Goal: Transaction & Acquisition: Purchase product/service

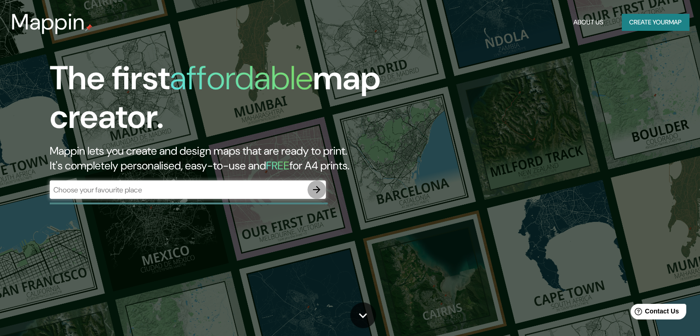
click at [315, 191] on icon "button" at bounding box center [316, 189] width 11 height 11
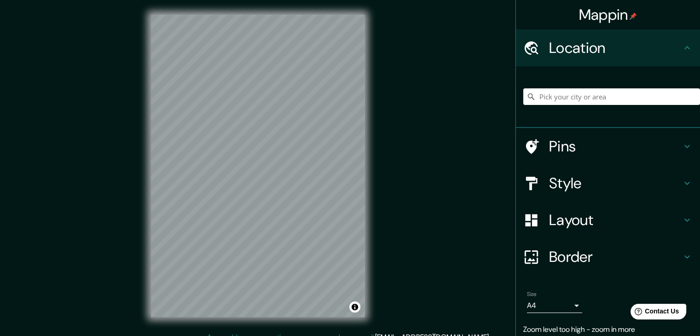
click at [392, 148] on div "Mappin Location Pins Style Layout Border Choose a border. Hint : you can make l…" at bounding box center [350, 173] width 700 height 347
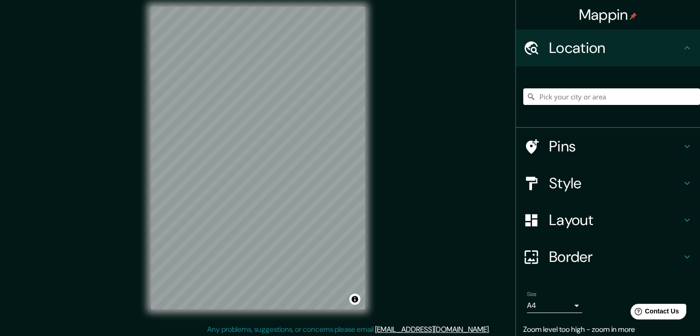
scroll to position [11, 0]
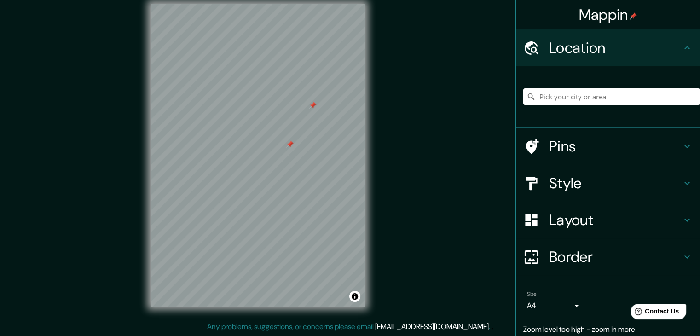
drag, startPoint x: 195, startPoint y: 179, endPoint x: 289, endPoint y: 145, distance: 100.5
click at [289, 145] on div at bounding box center [289, 144] width 7 height 7
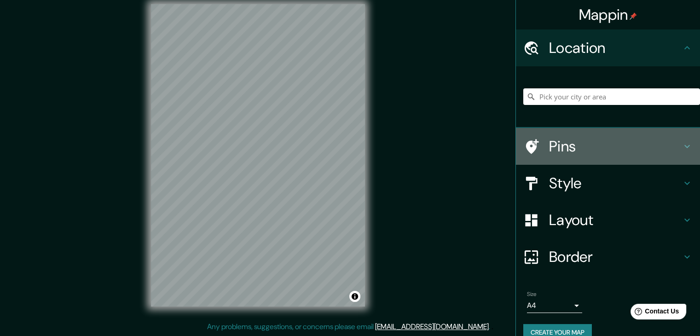
click at [553, 139] on h4 "Pins" at bounding box center [615, 146] width 133 height 18
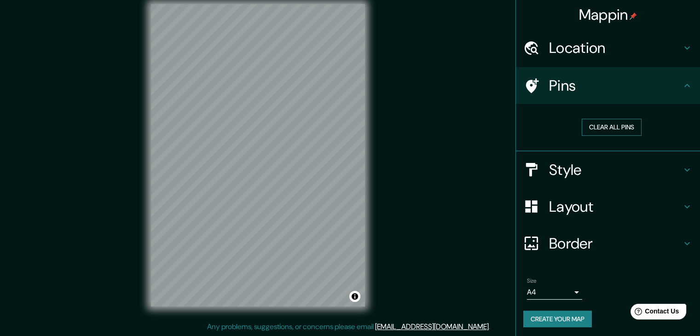
click at [589, 129] on button "Clear all pins" at bounding box center [612, 127] width 60 height 17
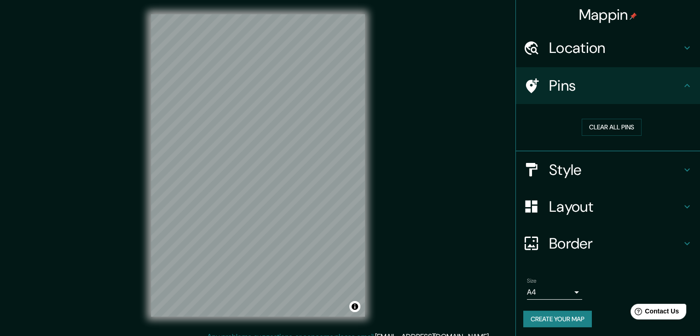
scroll to position [0, 0]
click at [609, 49] on h4 "Location" at bounding box center [615, 48] width 133 height 18
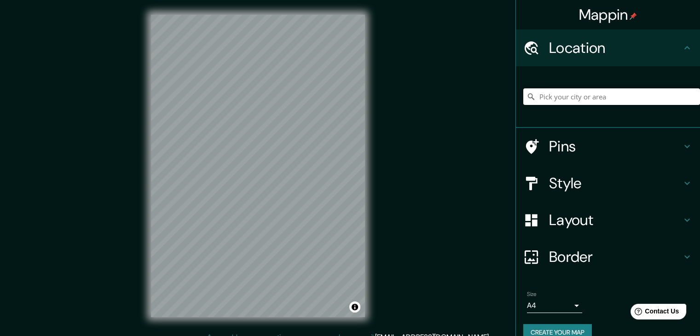
click at [582, 95] on input "Pick your city or area" at bounding box center [611, 96] width 177 height 17
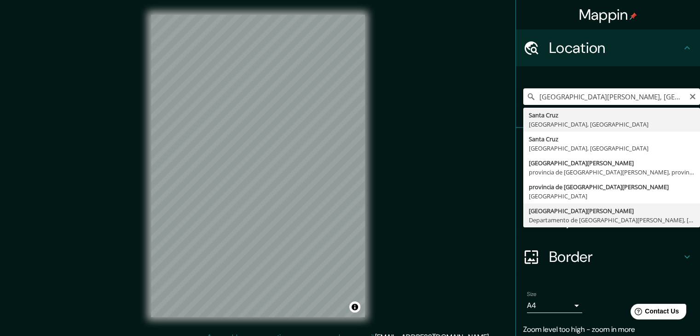
type input "[GEOGRAPHIC_DATA][PERSON_NAME], [GEOGRAPHIC_DATA][PERSON_NAME], [GEOGRAPHIC_DAT…"
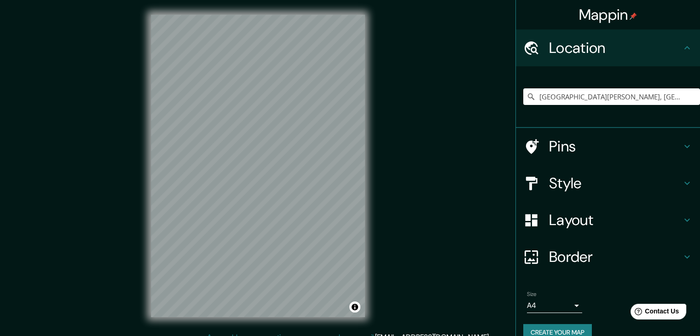
click at [567, 185] on h4 "Style" at bounding box center [615, 183] width 133 height 18
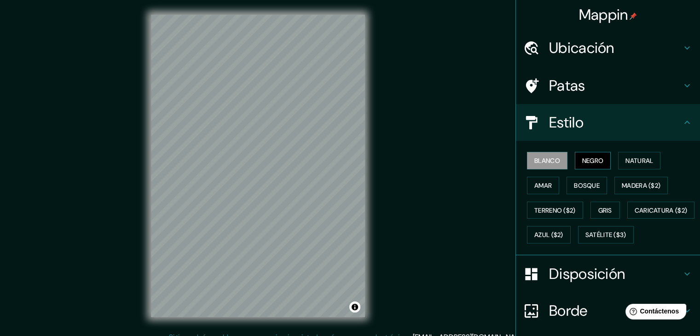
click at [582, 159] on font "Negro" at bounding box center [593, 160] width 22 height 8
click at [625, 161] on font "Natural" at bounding box center [639, 160] width 28 height 8
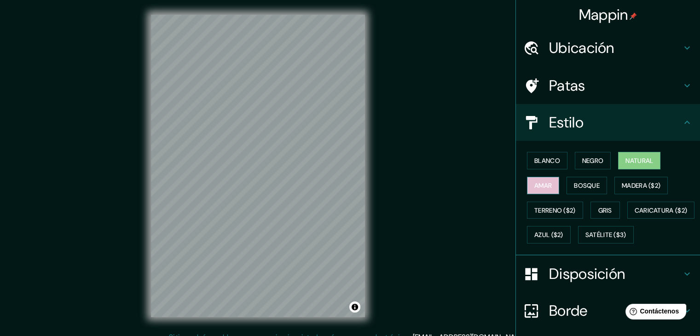
click at [551, 185] on button "Amar" at bounding box center [543, 185] width 32 height 17
click at [591, 186] on font "Bosque" at bounding box center [587, 185] width 26 height 8
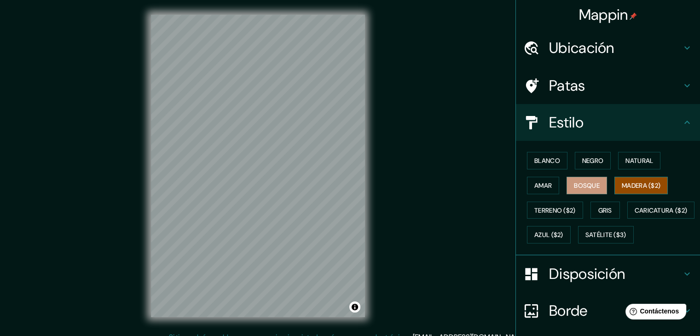
click at [641, 188] on font "Madera ($2)" at bounding box center [641, 185] width 39 height 8
click at [560, 209] on font "Terreno ($2)" at bounding box center [554, 210] width 41 height 8
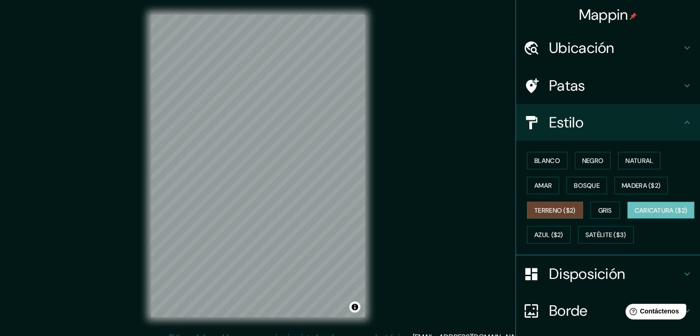
click at [635, 214] on font "Caricatura ($2)" at bounding box center [661, 210] width 53 height 8
click at [585, 239] on font "Satélite ($3)" at bounding box center [605, 235] width 41 height 8
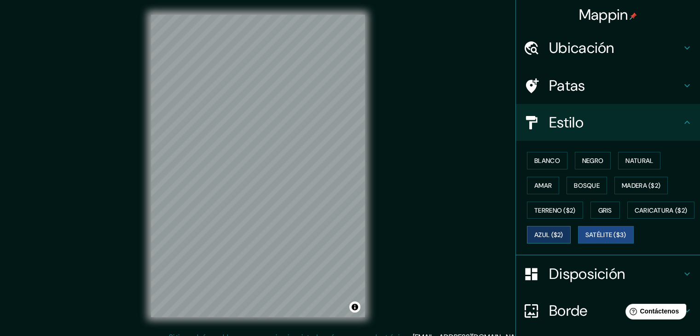
click at [563, 236] on font "Azul ($2)" at bounding box center [548, 235] width 29 height 8
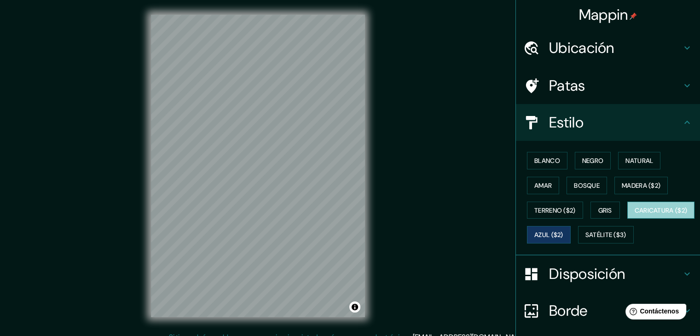
click at [635, 214] on font "Caricatura ($2)" at bounding box center [661, 210] width 53 height 8
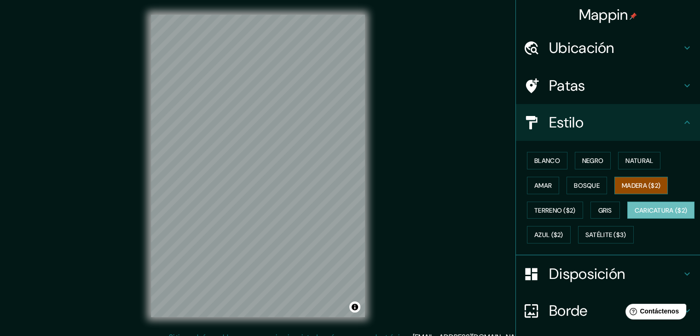
click at [632, 181] on font "Madera ($2)" at bounding box center [641, 185] width 39 height 8
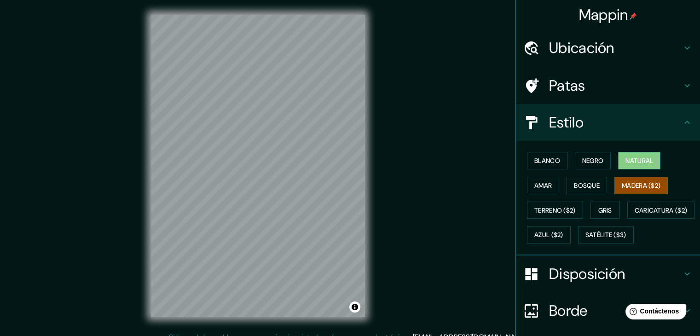
click at [633, 161] on font "Natural" at bounding box center [639, 160] width 28 height 8
click at [580, 184] on font "Bosque" at bounding box center [587, 185] width 26 height 8
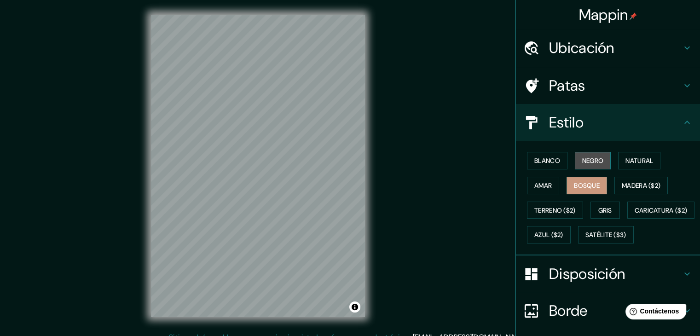
click at [582, 162] on font "Negro" at bounding box center [593, 160] width 22 height 8
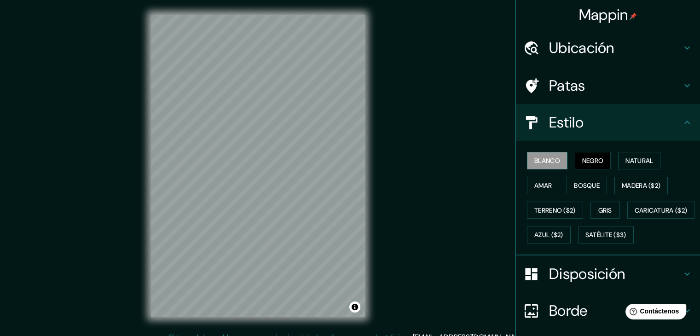
click at [558, 162] on button "Blanco" at bounding box center [547, 160] width 41 height 17
click at [548, 181] on button "Amar" at bounding box center [543, 185] width 32 height 17
click at [598, 153] on button "Negro" at bounding box center [593, 160] width 36 height 17
click at [595, 160] on font "Negro" at bounding box center [593, 160] width 22 height 8
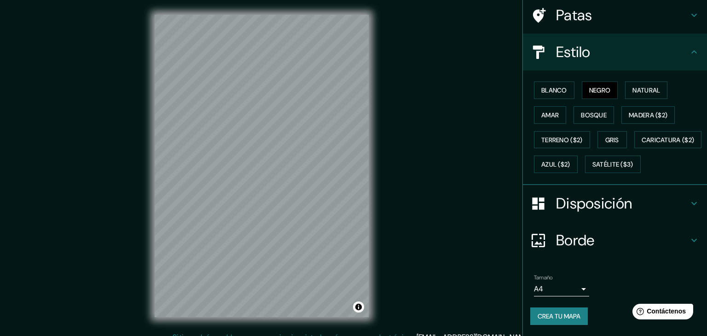
click at [568, 288] on body "Mappin Ubicación [GEOGRAPHIC_DATA][PERSON_NAME], [GEOGRAPHIC_DATA][PERSON_NAME]…" at bounding box center [353, 168] width 707 height 336
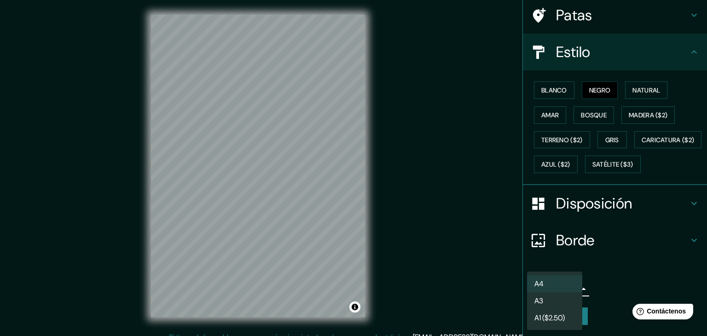
click at [606, 280] on div at bounding box center [353, 168] width 707 height 336
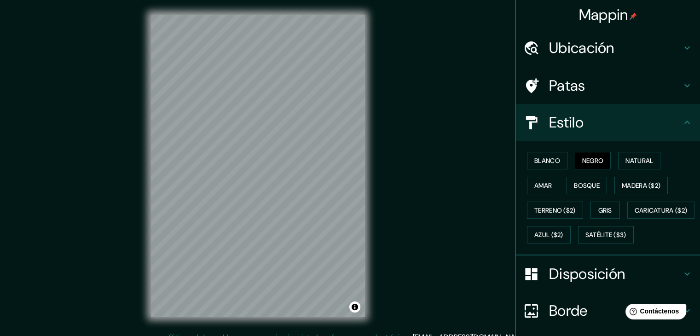
click at [611, 82] on h4 "Patas" at bounding box center [615, 85] width 133 height 18
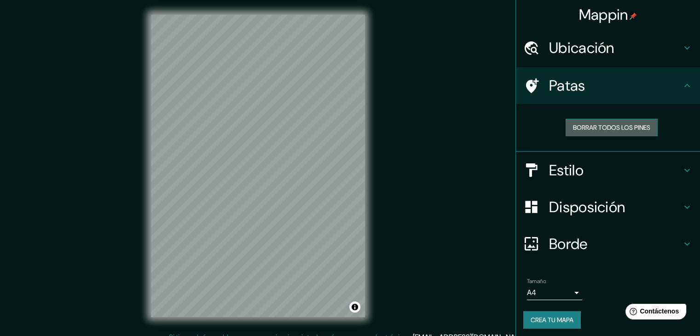
click at [635, 126] on font "Borrar todos los pines" at bounding box center [611, 127] width 77 height 8
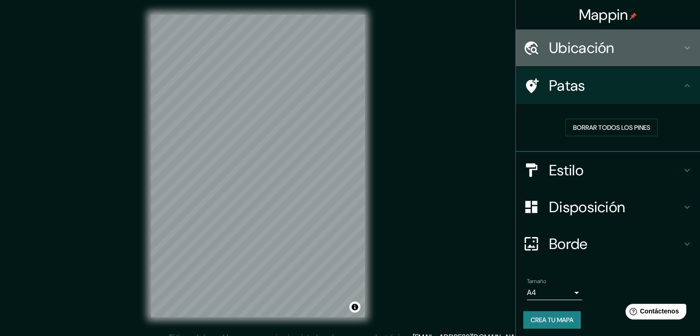
click at [665, 41] on h4 "Ubicación" at bounding box center [615, 48] width 133 height 18
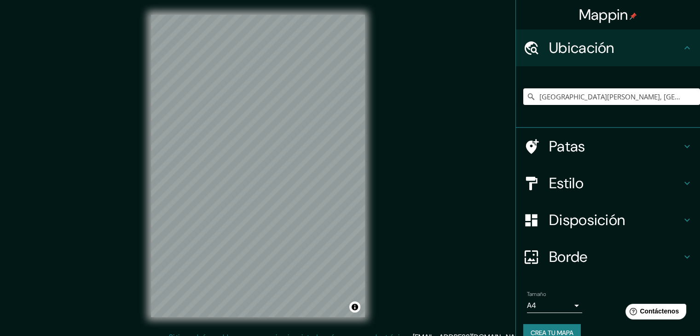
click at [665, 41] on h4 "Ubicación" at bounding box center [615, 48] width 133 height 18
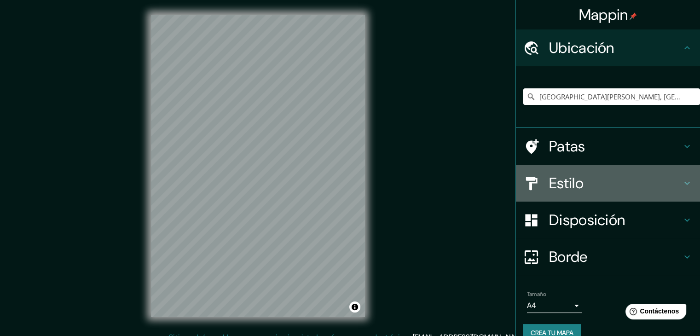
click at [644, 179] on h4 "Estilo" at bounding box center [615, 183] width 133 height 18
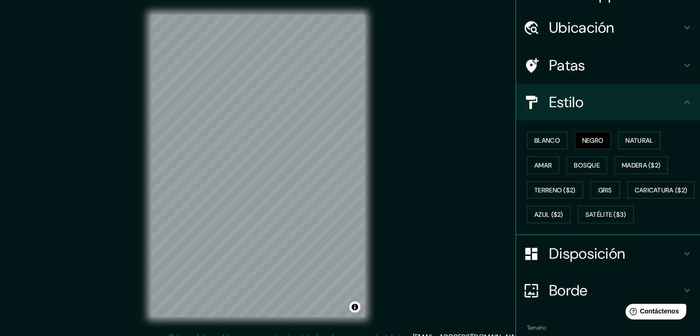
scroll to position [46, 0]
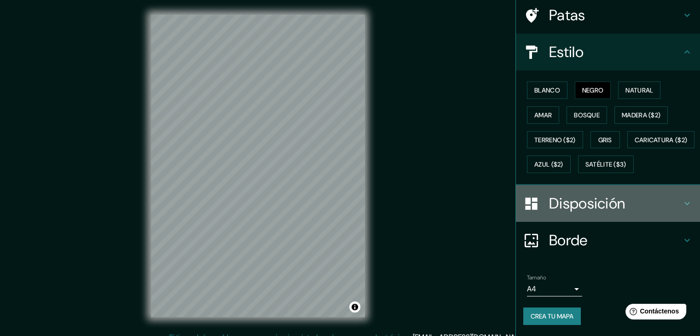
click at [603, 215] on div "Disposición" at bounding box center [608, 203] width 184 height 37
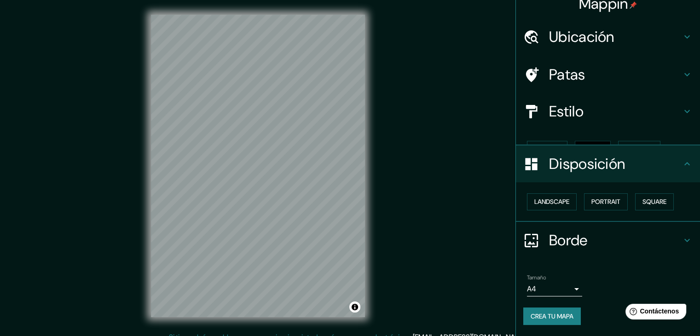
scroll to position [0, 0]
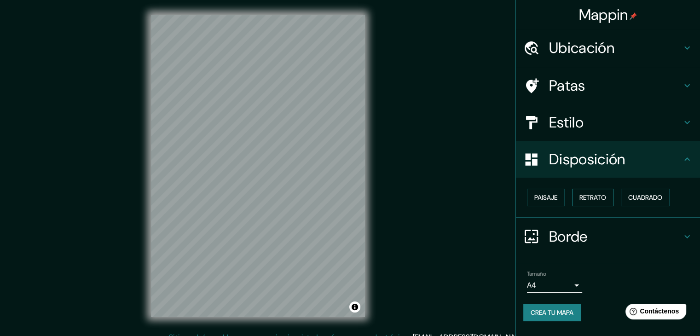
click at [591, 199] on font "Retrato" at bounding box center [592, 197] width 27 height 8
click at [549, 199] on font "Paisaje" at bounding box center [545, 197] width 23 height 8
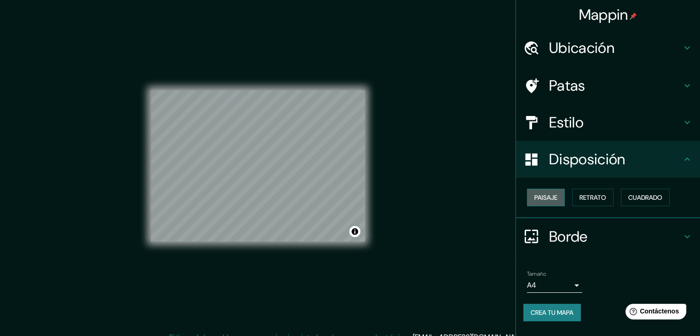
click at [550, 198] on font "Paisaje" at bounding box center [545, 197] width 23 height 8
click at [650, 196] on font "Cuadrado" at bounding box center [645, 197] width 34 height 8
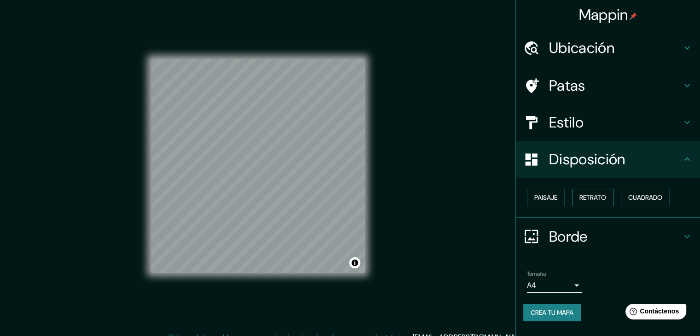
click at [586, 197] on font "Retrato" at bounding box center [592, 197] width 27 height 8
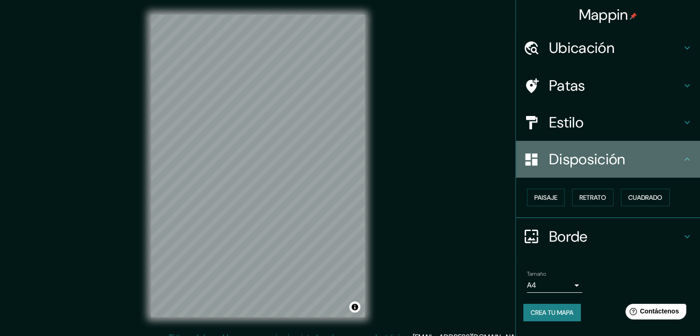
click at [683, 166] on div "Disposición" at bounding box center [608, 159] width 184 height 37
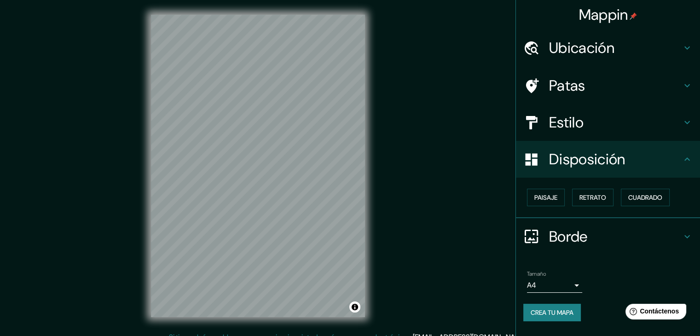
scroll to position [7, 0]
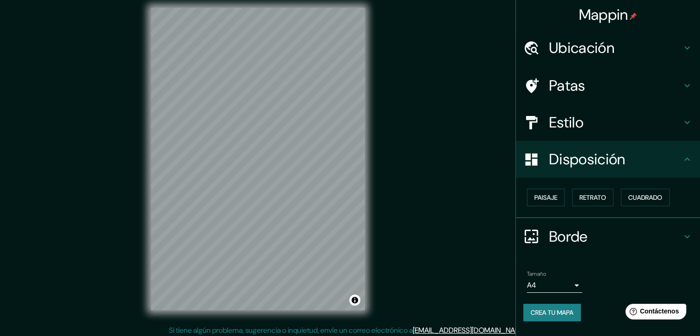
click at [682, 120] on icon at bounding box center [687, 122] width 11 height 11
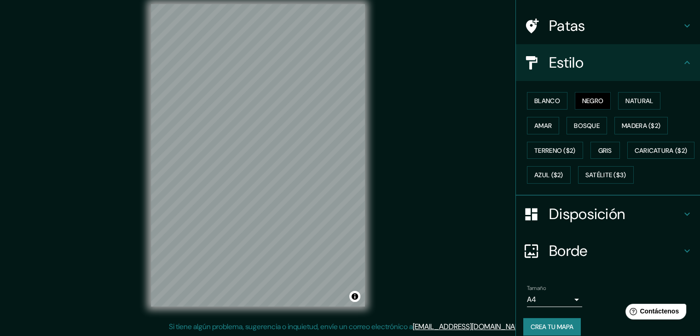
scroll to position [93, 0]
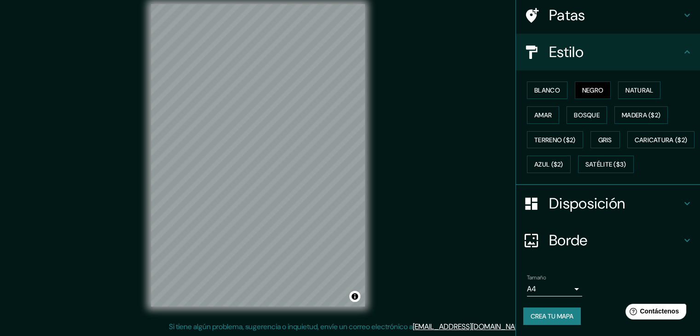
click at [554, 321] on button "Crea tu mapa" at bounding box center [552, 315] width 58 height 17
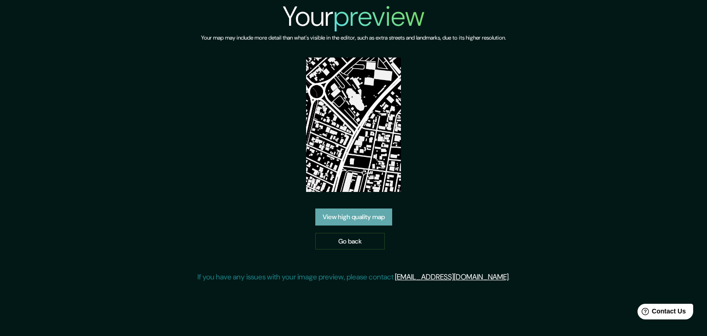
click at [372, 221] on link "View high quality map" at bounding box center [353, 216] width 77 height 17
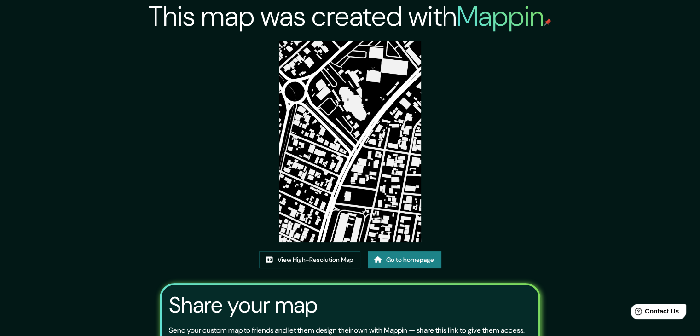
drag, startPoint x: 372, startPoint y: 183, endPoint x: 484, endPoint y: 183, distance: 111.8
click at [484, 183] on div "This map was created with Mappin View High-Resolution Map Go to homepage Share …" at bounding box center [350, 210] width 403 height 421
click at [290, 256] on link "View High-Resolution Map" at bounding box center [309, 259] width 101 height 17
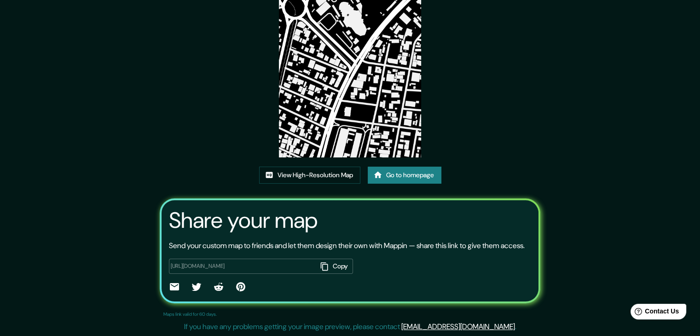
scroll to position [92, 0]
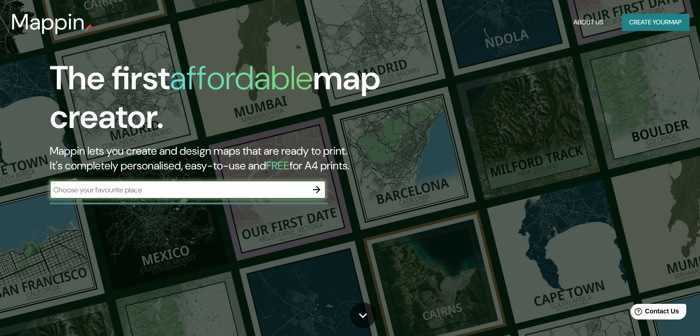
click at [257, 191] on input "text" at bounding box center [179, 190] width 258 height 11
click at [316, 187] on icon "button" at bounding box center [316, 189] width 11 height 11
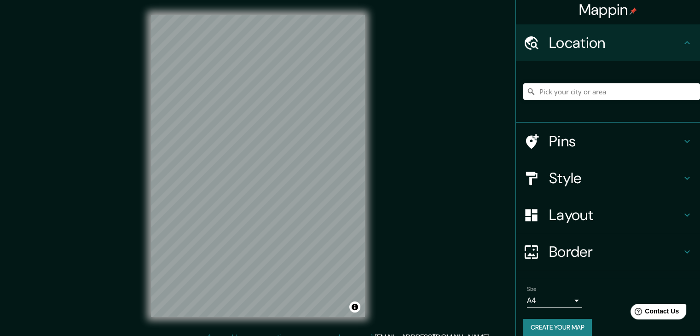
scroll to position [16, 0]
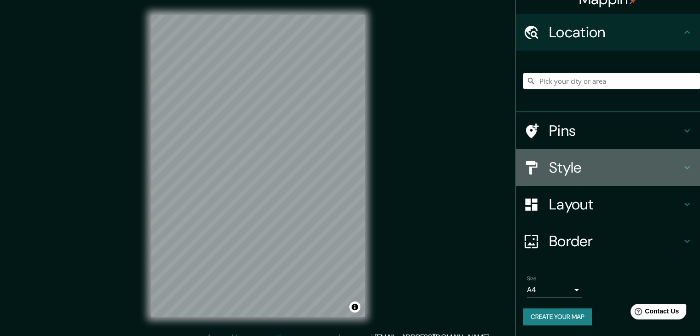
click at [584, 171] on h4 "Style" at bounding box center [615, 167] width 133 height 18
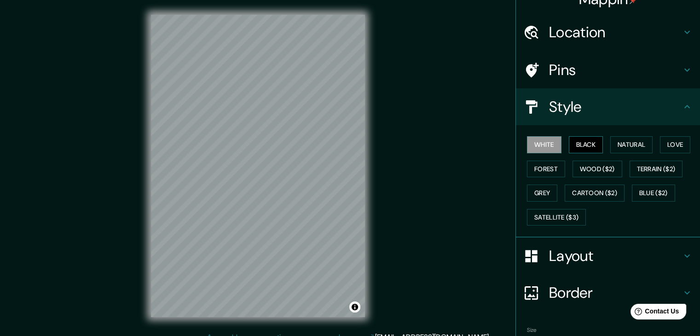
click at [574, 148] on button "Black" at bounding box center [586, 144] width 35 height 17
click at [621, 143] on button "Natural" at bounding box center [631, 144] width 42 height 17
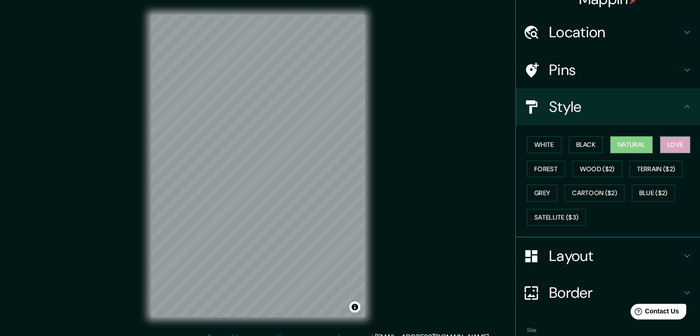
click at [660, 143] on button "Love" at bounding box center [675, 144] width 30 height 17
click at [540, 170] on button "Forest" at bounding box center [546, 169] width 38 height 17
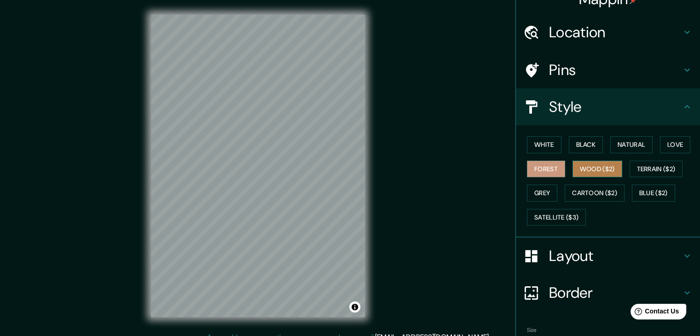
click at [579, 168] on button "Wood ($2)" at bounding box center [598, 169] width 50 height 17
click at [147, 241] on div "© Mapbox © OpenStreetMap Improve this map" at bounding box center [257, 166] width 243 height 332
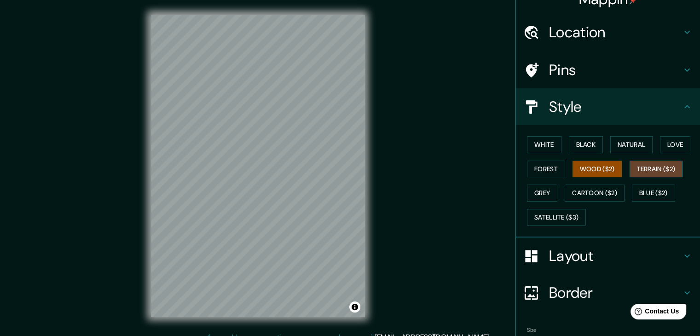
click at [631, 164] on button "Terrain ($2)" at bounding box center [656, 169] width 53 height 17
click at [543, 192] on button "Grey" at bounding box center [542, 193] width 30 height 17
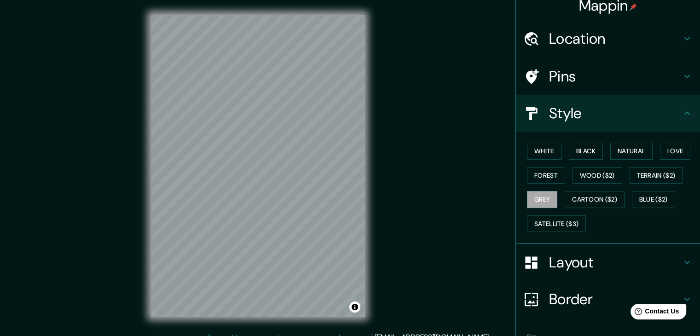
scroll to position [0, 0]
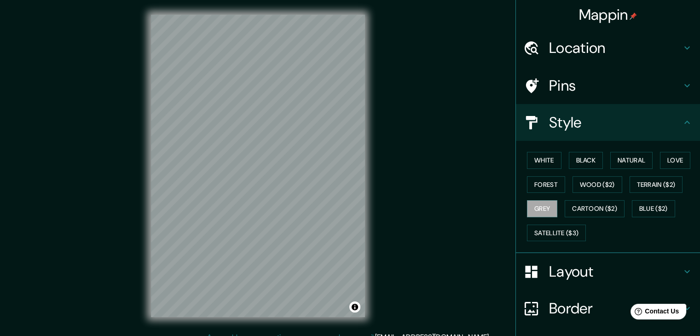
click at [594, 44] on h4 "Location" at bounding box center [615, 48] width 133 height 18
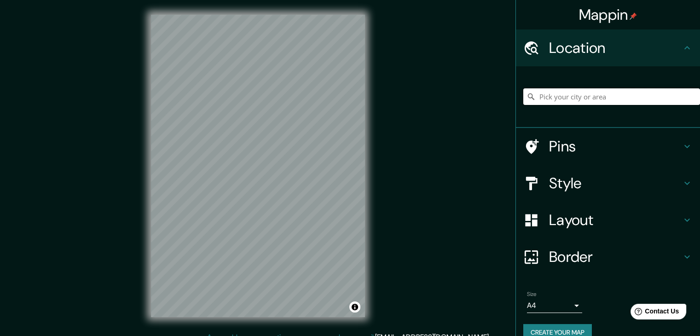
click at [559, 97] on input "Pick your city or area" at bounding box center [611, 96] width 177 height 17
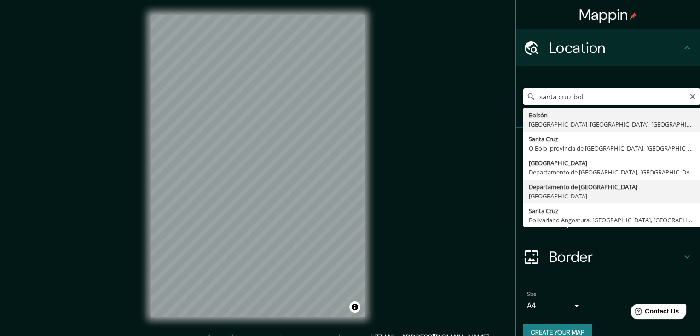
type input "Departamento de [GEOGRAPHIC_DATA][PERSON_NAME], [GEOGRAPHIC_DATA]"
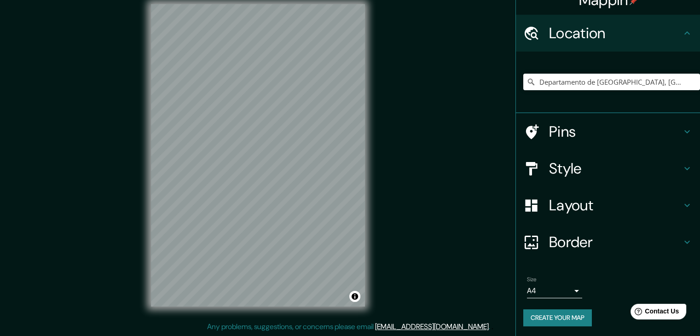
scroll to position [16, 0]
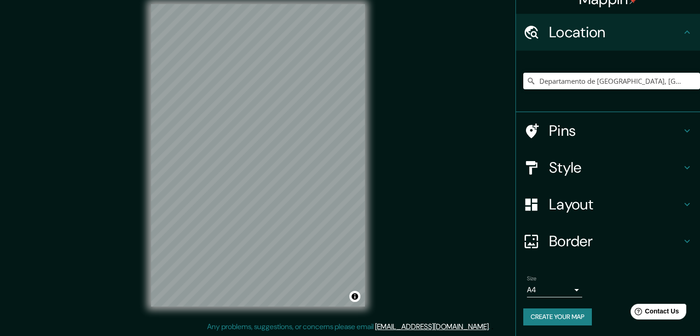
click at [554, 313] on button "Create your map" at bounding box center [557, 316] width 69 height 17
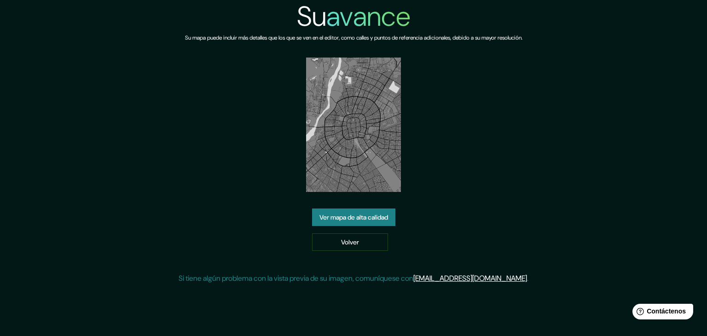
click at [372, 220] on font "Ver mapa de alta calidad" at bounding box center [353, 217] width 69 height 8
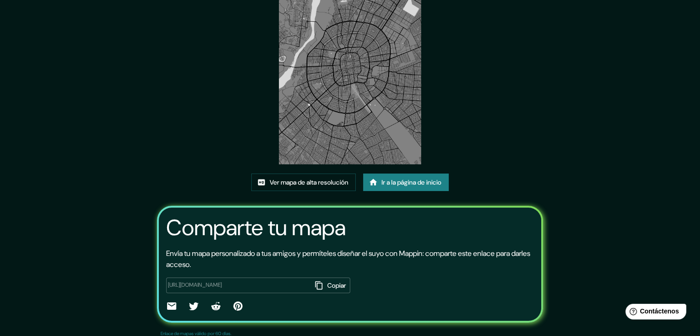
scroll to position [97, 0]
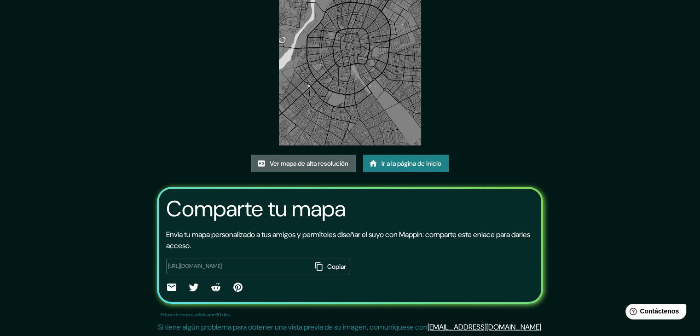
click at [317, 163] on font "Ver mapa de alta resolución" at bounding box center [309, 163] width 79 height 8
